Goal: Transaction & Acquisition: Subscribe to service/newsletter

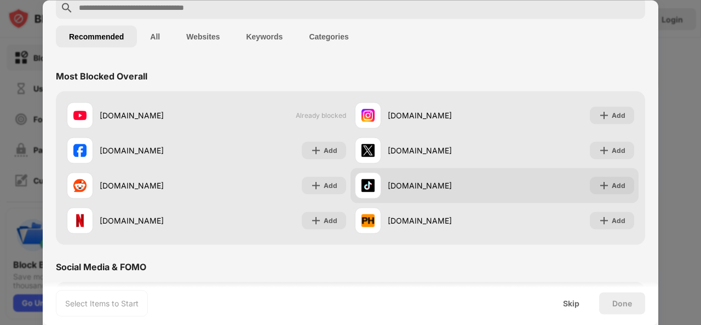
scroll to position [51, 0]
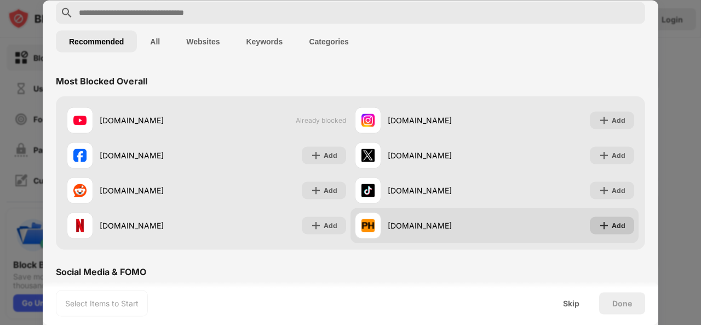
click at [599, 227] on img at bounding box center [604, 225] width 11 height 11
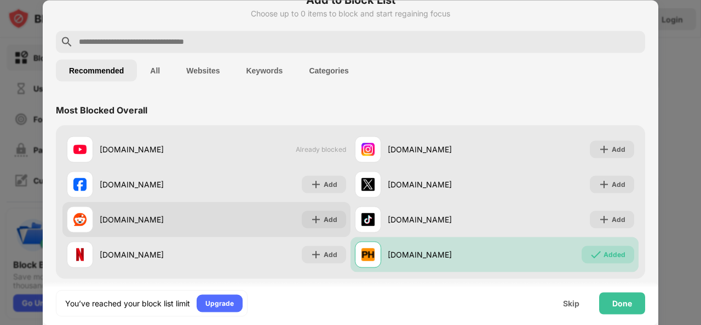
scroll to position [0, 0]
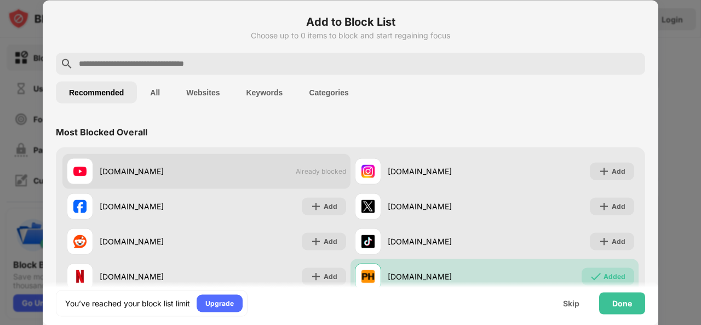
click at [311, 171] on span "Already blocked" at bounding box center [321, 171] width 50 height 8
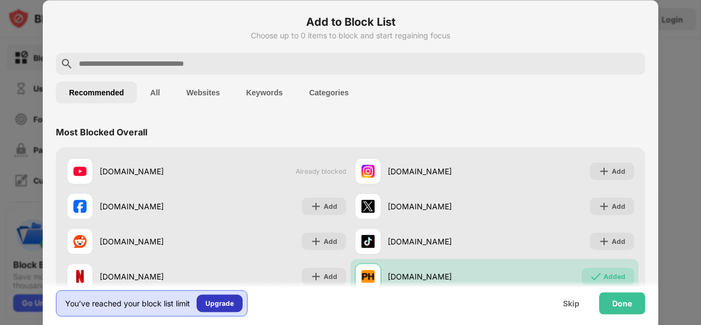
click at [226, 303] on div "Upgrade" at bounding box center [219, 302] width 28 height 11
